Goal: Information Seeking & Learning: Understand process/instructions

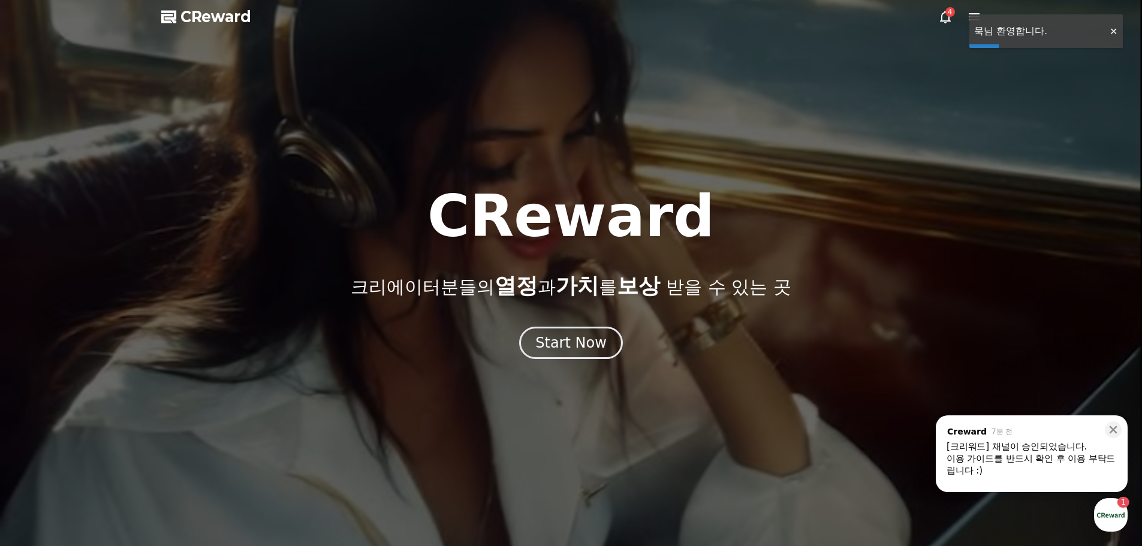
click at [942, 24] on div at bounding box center [571, 273] width 1142 height 546
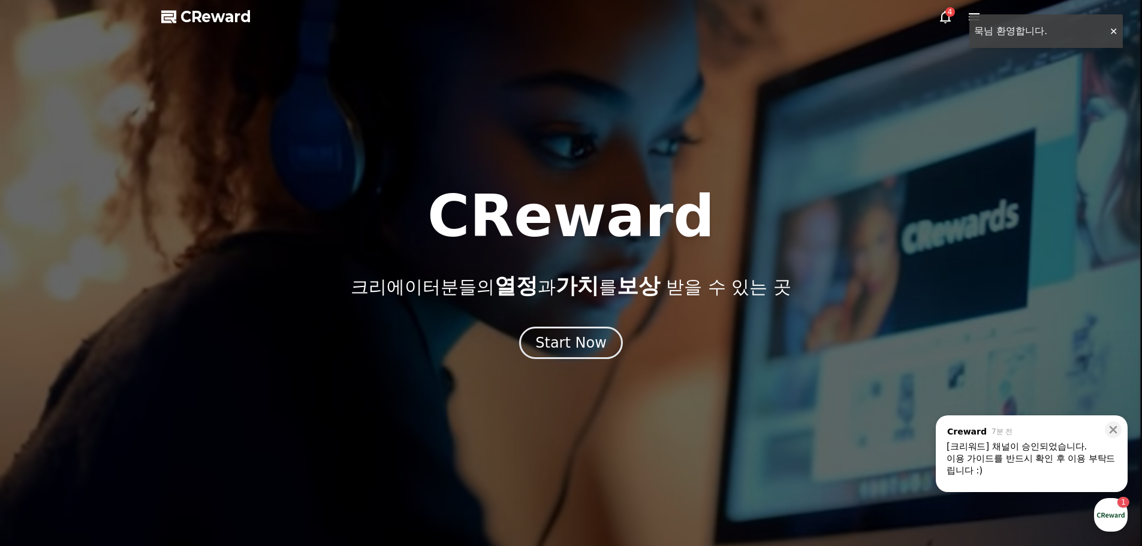
click at [942, 19] on icon at bounding box center [945, 17] width 14 height 14
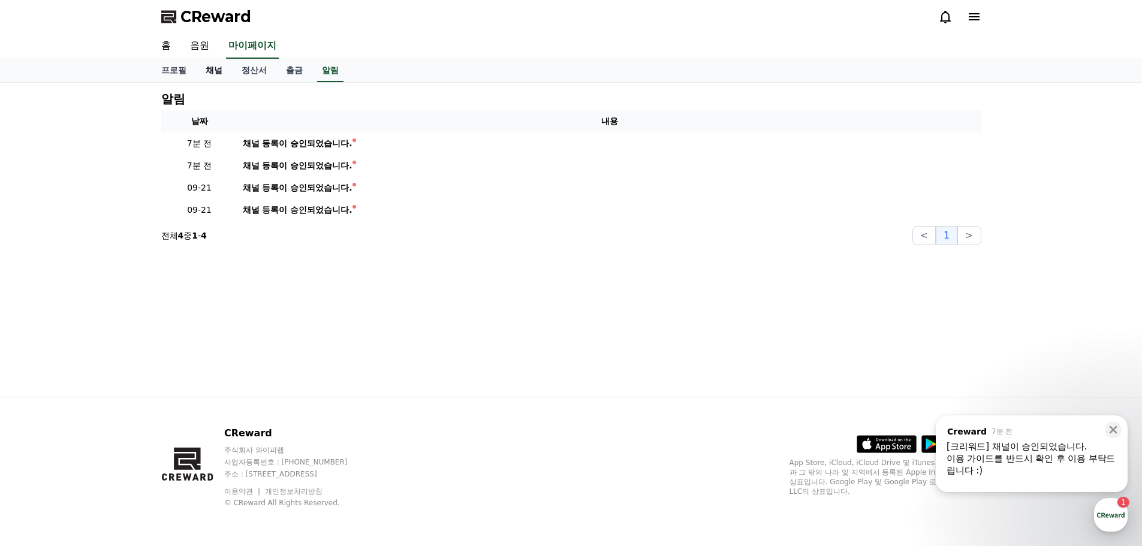
click at [212, 73] on link "채널" at bounding box center [214, 70] width 36 height 23
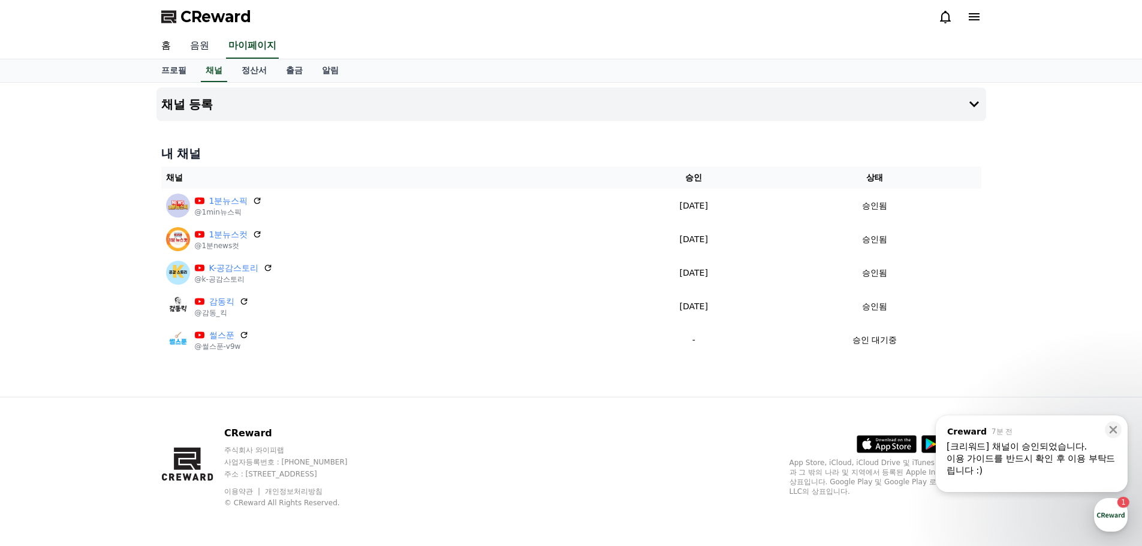
click at [207, 49] on link "음원" at bounding box center [199, 46] width 38 height 25
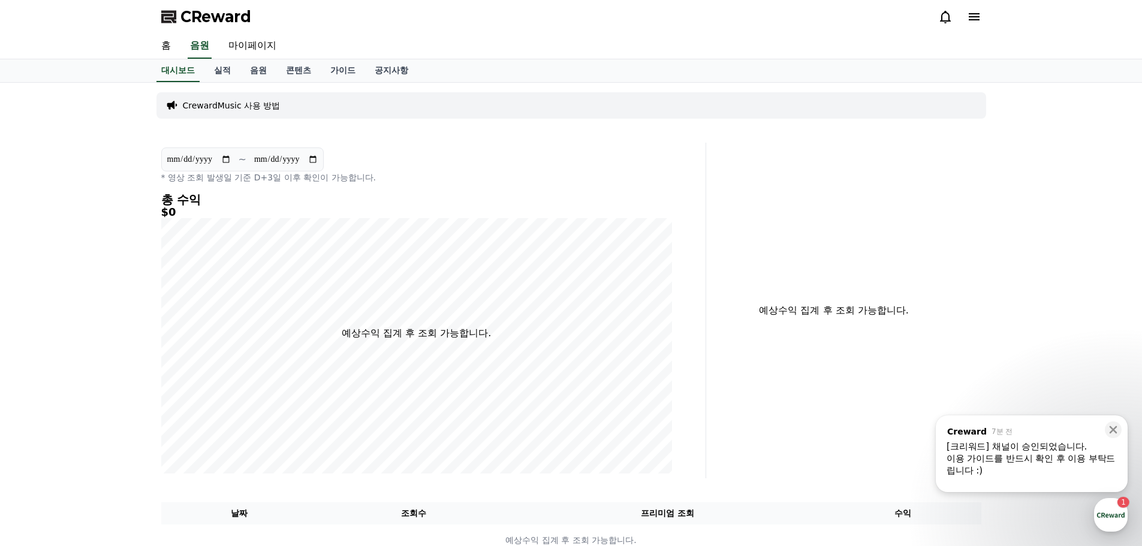
click at [1066, 252] on div "**********" at bounding box center [571, 324] width 1142 height 483
click at [1107, 508] on div "button" at bounding box center [1111, 515] width 34 height 34
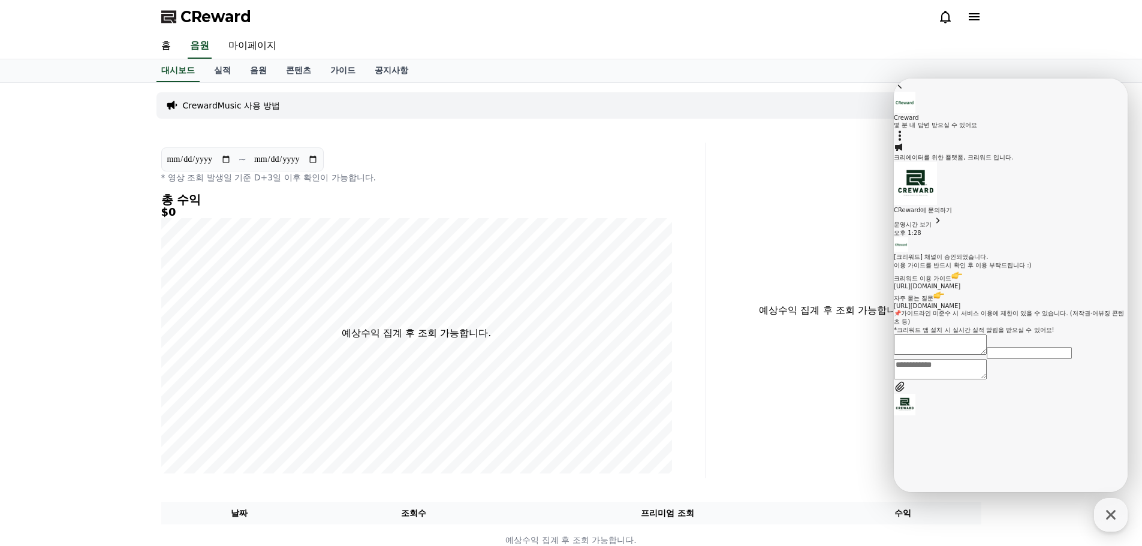
scroll to position [37, 0]
click at [960, 290] on link "https://creward.net/music/guide/android" at bounding box center [927, 286] width 67 height 7
